Goal: Transaction & Acquisition: Purchase product/service

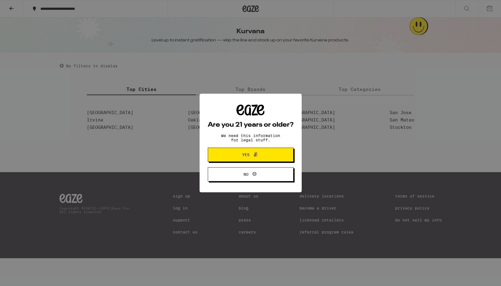
click at [264, 158] on span "Yes" at bounding box center [250, 154] width 41 height 7
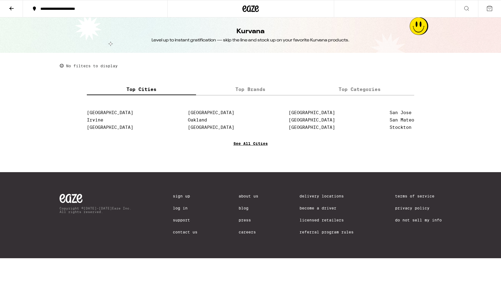
click at [241, 146] on link "See All Cities" at bounding box center [250, 152] width 34 height 20
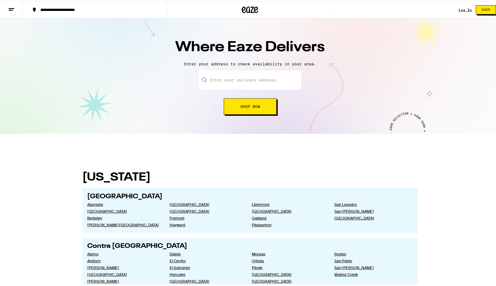
click at [232, 78] on input "text" at bounding box center [250, 79] width 102 height 19
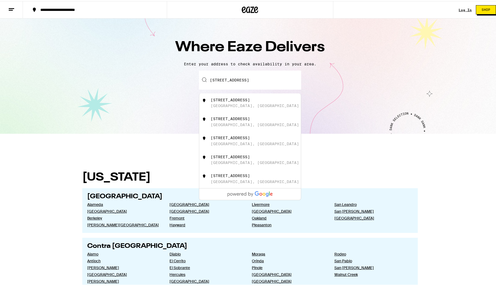
click at [215, 104] on div "[GEOGRAPHIC_DATA], [GEOGRAPHIC_DATA]" at bounding box center [255, 105] width 88 height 4
type input "[STREET_ADDRESS]"
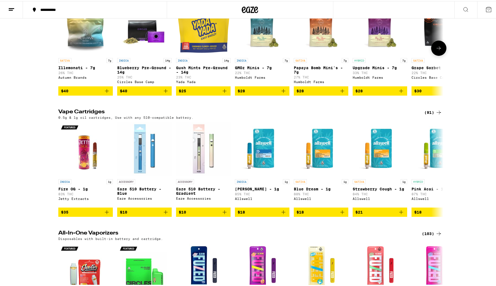
scroll to position [721, 0]
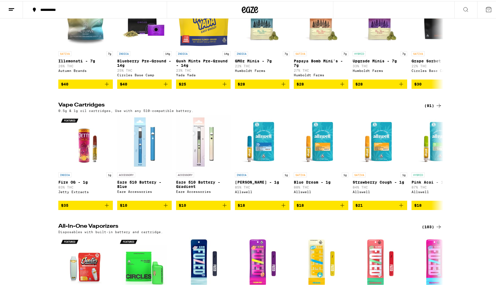
click at [430, 108] on div "(91)" at bounding box center [434, 104] width 18 height 7
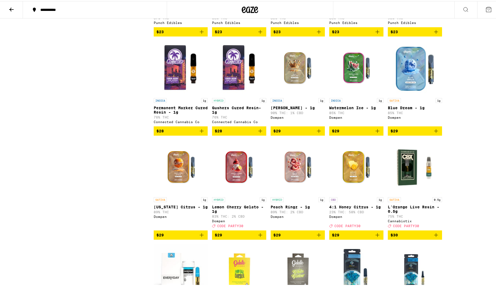
scroll to position [438, 0]
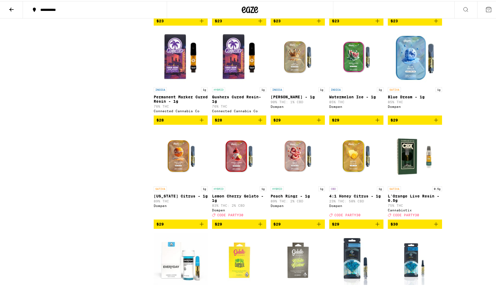
click at [435, 121] on icon "Add to bag" at bounding box center [437, 119] width 4 height 4
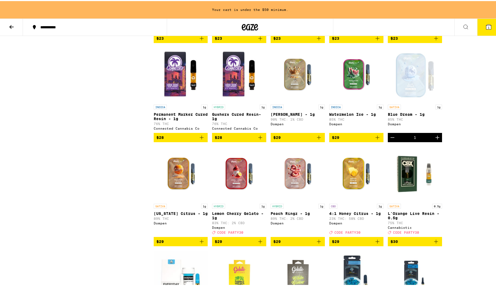
scroll to position [456, 0]
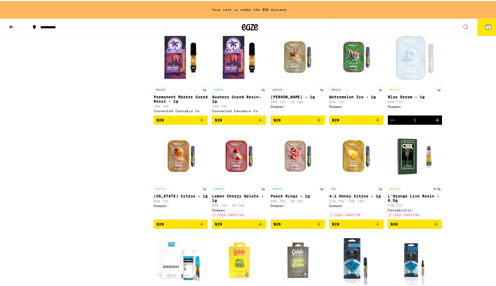
click at [200, 225] on icon "Add to bag" at bounding box center [202, 223] width 4 height 4
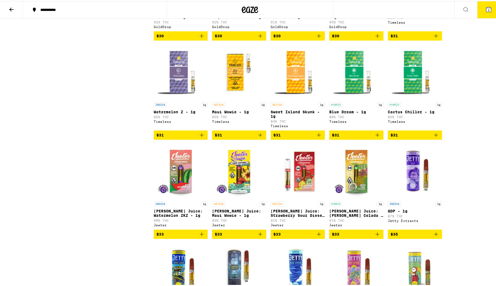
scroll to position [831, 0]
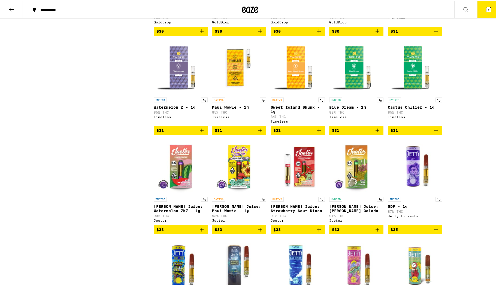
click at [345, 134] on button "$31" at bounding box center [357, 129] width 54 height 9
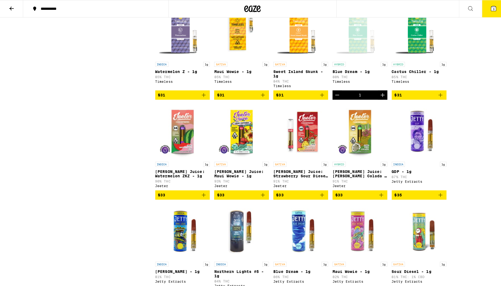
scroll to position [855, 0]
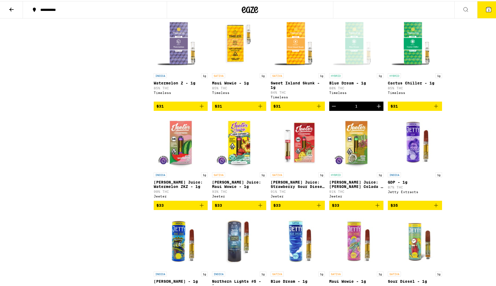
click at [309, 109] on span "$31" at bounding box center [298, 105] width 49 height 7
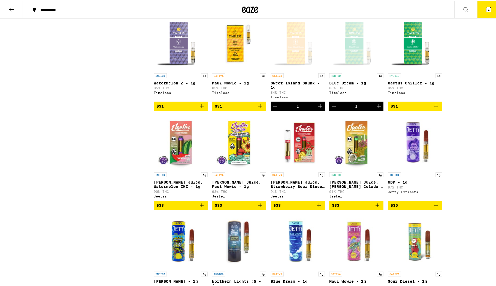
click at [244, 109] on span "$31" at bounding box center [239, 105] width 49 height 7
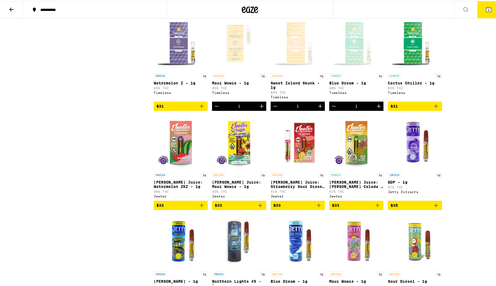
click at [489, 7] on button "5" at bounding box center [489, 8] width 23 height 17
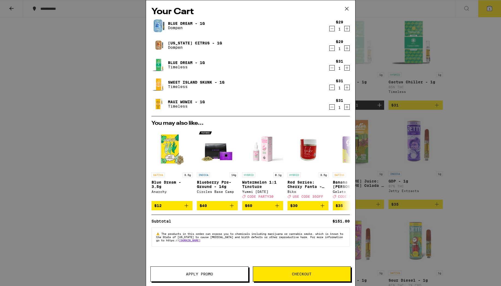
click at [271, 276] on span "Checkout" at bounding box center [301, 274] width 97 height 4
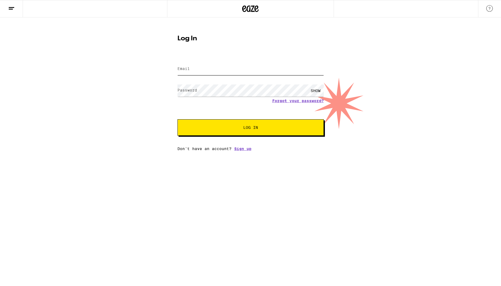
click at [237, 66] on input "Email" at bounding box center [250, 69] width 146 height 12
click at [242, 150] on div "Email Email Password Password SHOW Forgot your password? Log In Don't have an a…" at bounding box center [250, 103] width 146 height 95
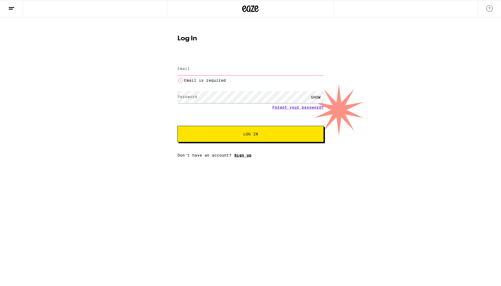
click at [236, 157] on link "Sign up" at bounding box center [242, 155] width 17 height 4
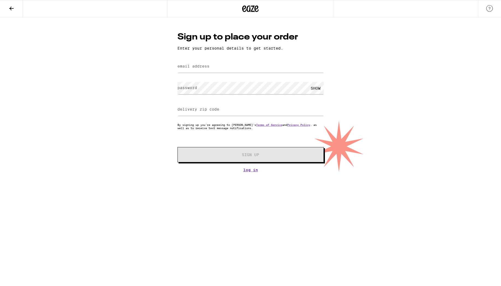
click at [198, 67] on label "email address" at bounding box center [193, 66] width 32 height 4
type input "[EMAIL_ADDRESS][DOMAIN_NAME]"
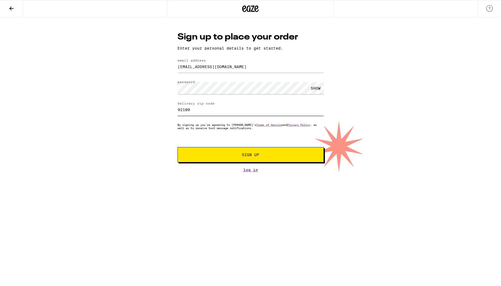
drag, startPoint x: 193, startPoint y: 113, endPoint x: 181, endPoint y: 112, distance: 11.5
click at [181, 112] on input "92109" at bounding box center [250, 110] width 146 height 12
type input "92661"
click at [273, 155] on span "Sign Up" at bounding box center [250, 155] width 109 height 4
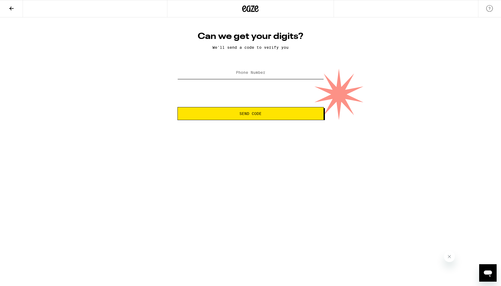
click at [260, 76] on input "Phone Number" at bounding box center [250, 73] width 146 height 12
click at [248, 70] on input "Phone Number" at bounding box center [250, 73] width 146 height 12
type input "[PHONE_NUMBER]"
click at [245, 115] on span "Send Code" at bounding box center [250, 114] width 22 height 4
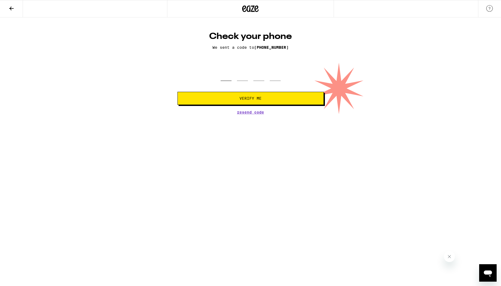
click at [226, 80] on input "tel" at bounding box center [225, 73] width 11 height 16
type input "5"
type input "9"
type input "1"
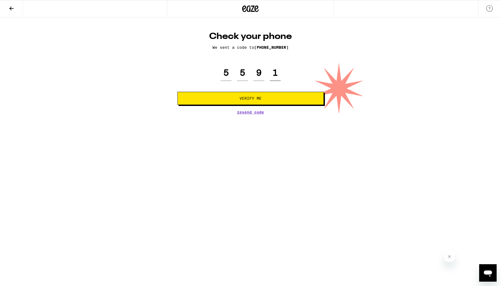
click at [177, 92] on button "Verify Me" at bounding box center [250, 98] width 146 height 13
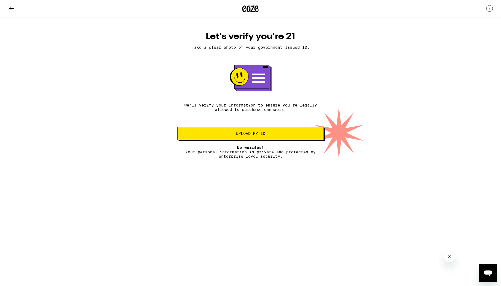
click at [262, 140] on button "Upload my ID" at bounding box center [250, 133] width 146 height 13
